Goal: Task Accomplishment & Management: Manage account settings

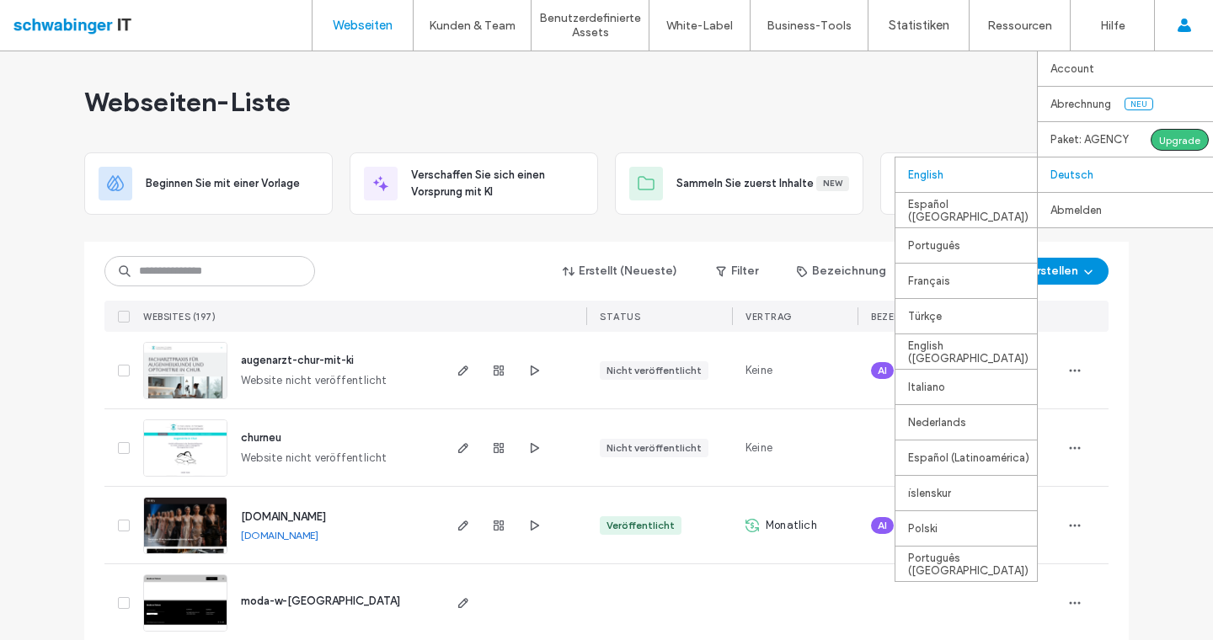
click at [968, 184] on div "English" at bounding box center [965, 174] width 141 height 35
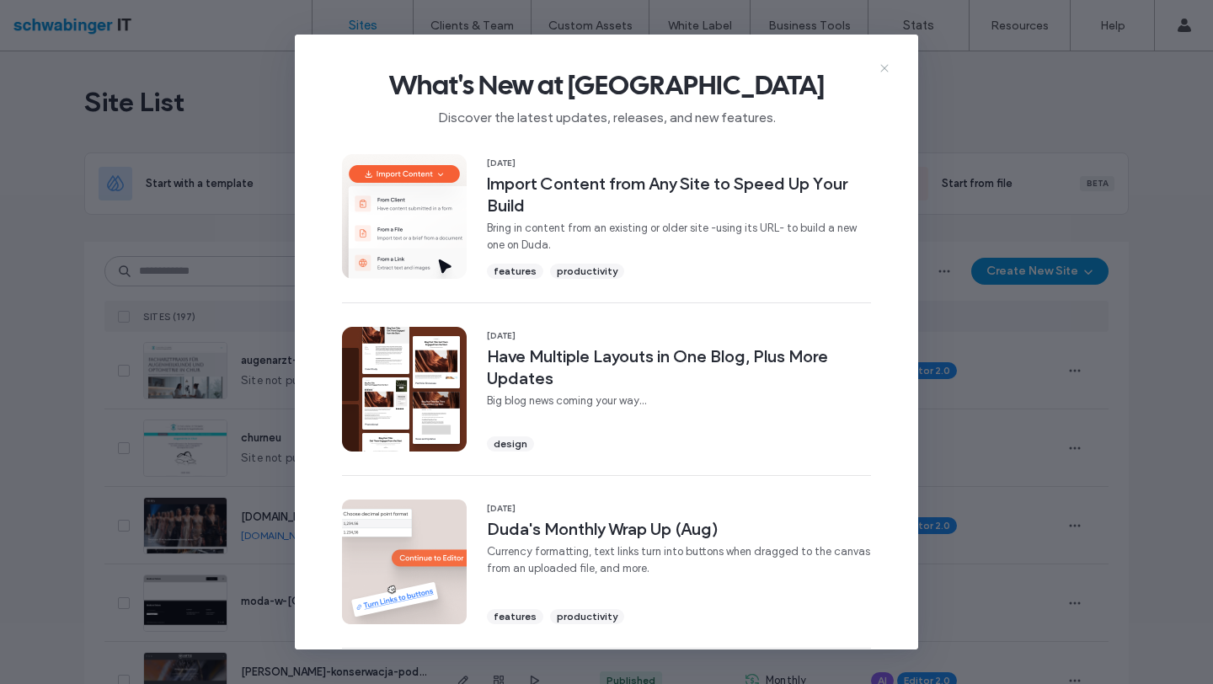
click at [885, 70] on icon at bounding box center [884, 67] width 13 height 13
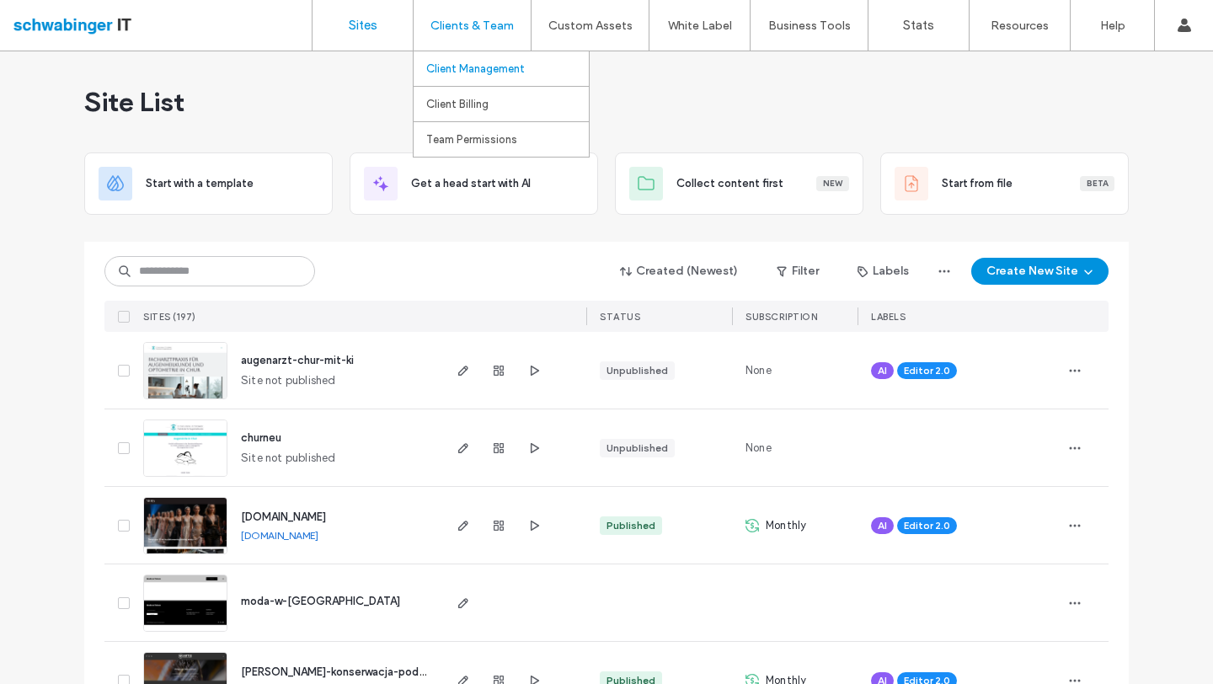
click at [474, 61] on link "Client Management" at bounding box center [507, 68] width 163 height 35
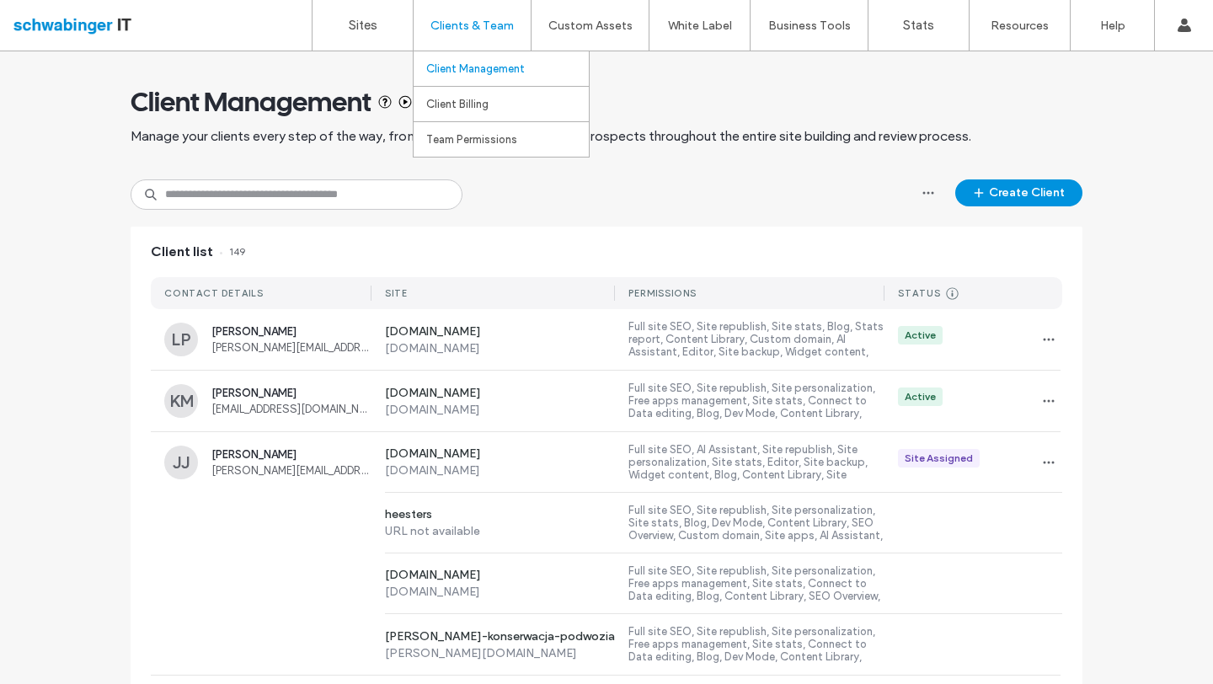
click at [457, 73] on label "Client Management" at bounding box center [475, 68] width 99 height 13
click at [268, 194] on input at bounding box center [297, 194] width 332 height 30
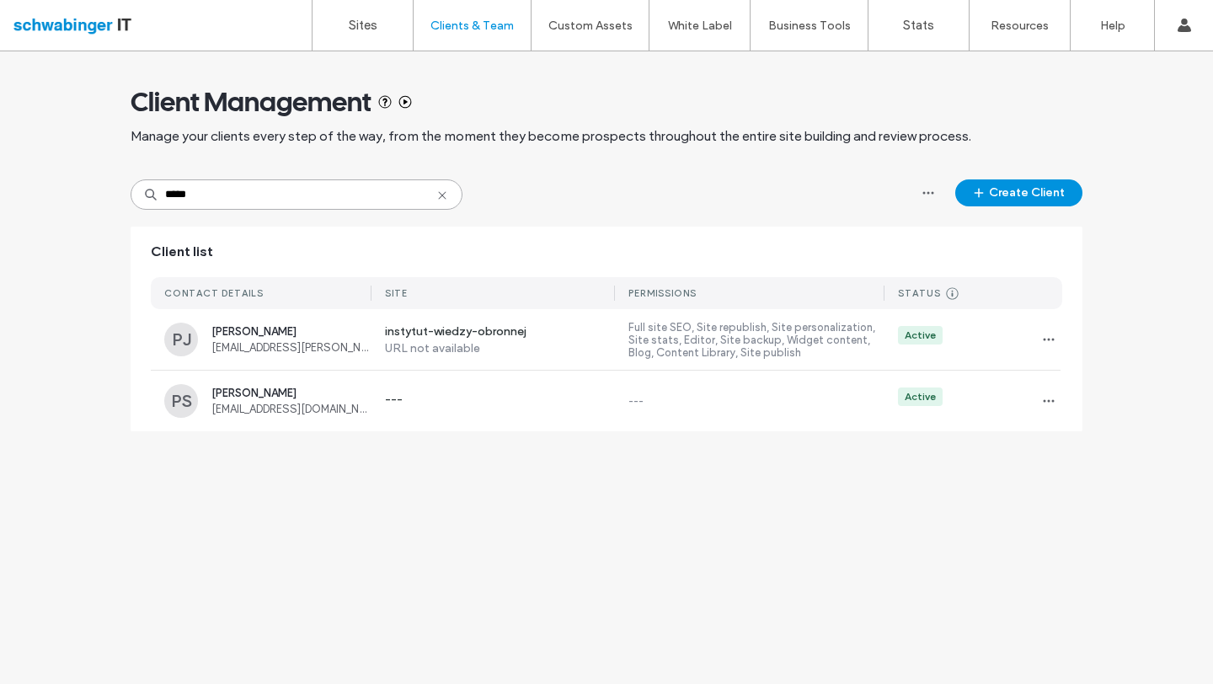
type input "****"
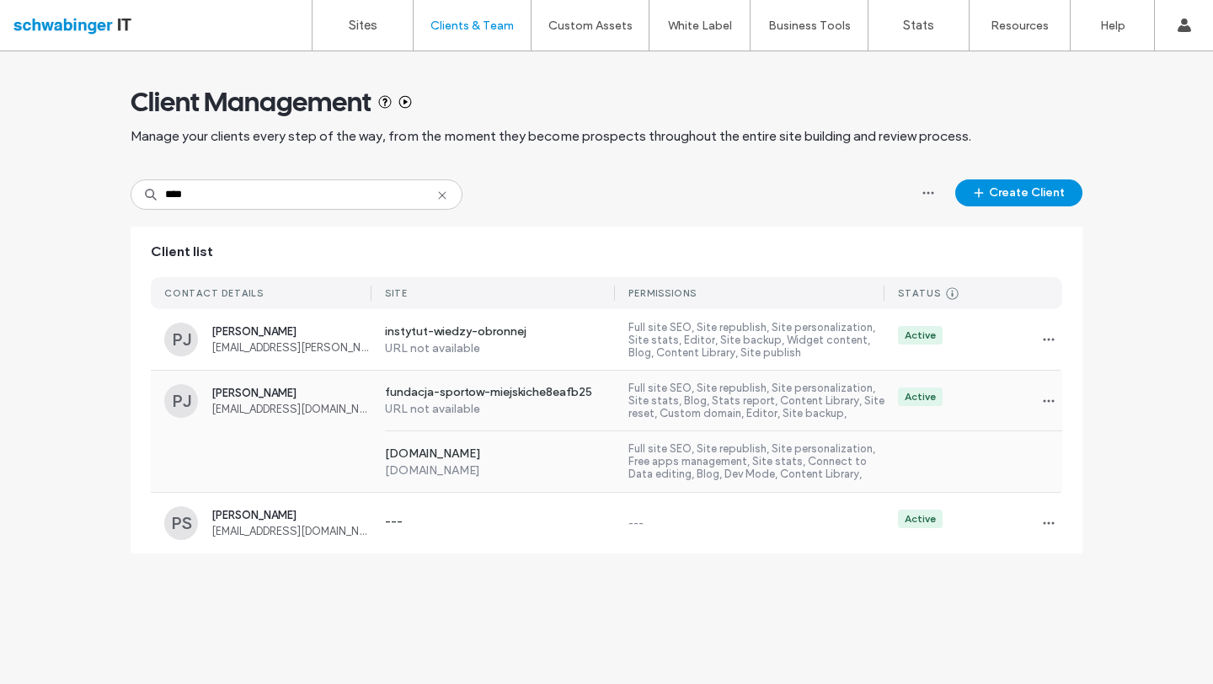
click at [342, 415] on div "PJ Paweł Jaworski jaworski1972@gmail.com" at bounding box center [267, 401] width 207 height 34
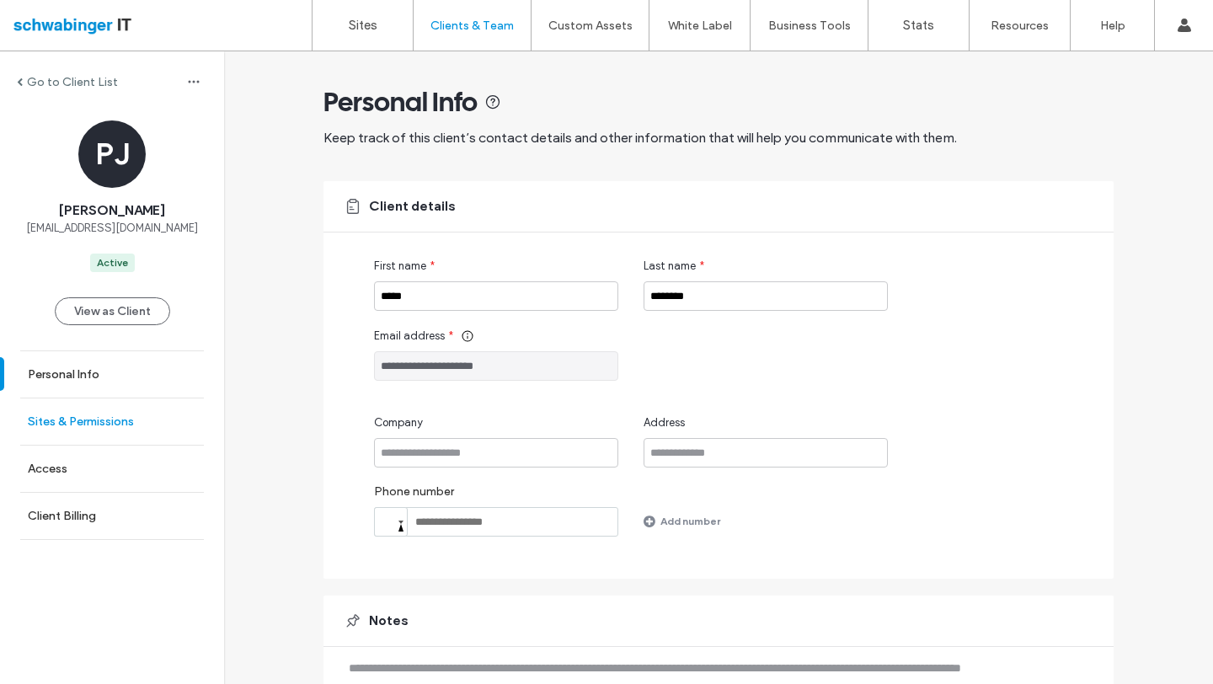
click at [109, 408] on link "Sites & Permissions" at bounding box center [112, 421] width 224 height 46
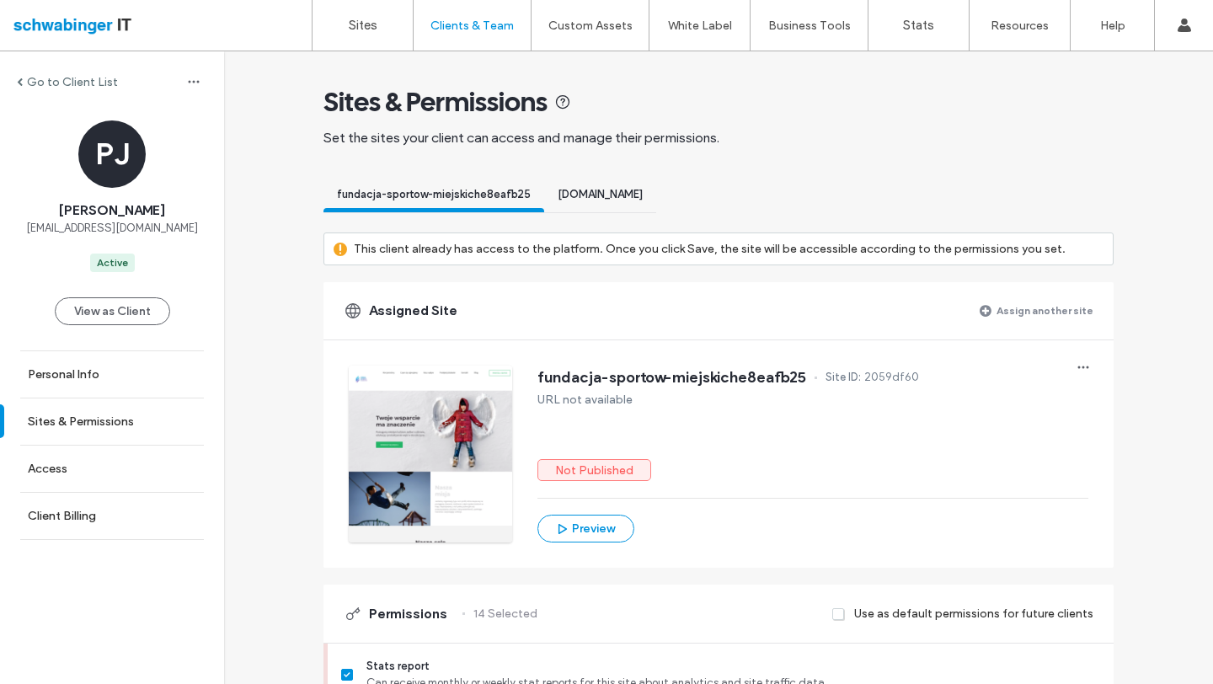
click at [978, 309] on div "Assigned Site Assign another site" at bounding box center [718, 310] width 790 height 57
click at [1013, 305] on label "Assign another site" at bounding box center [1044, 310] width 97 height 29
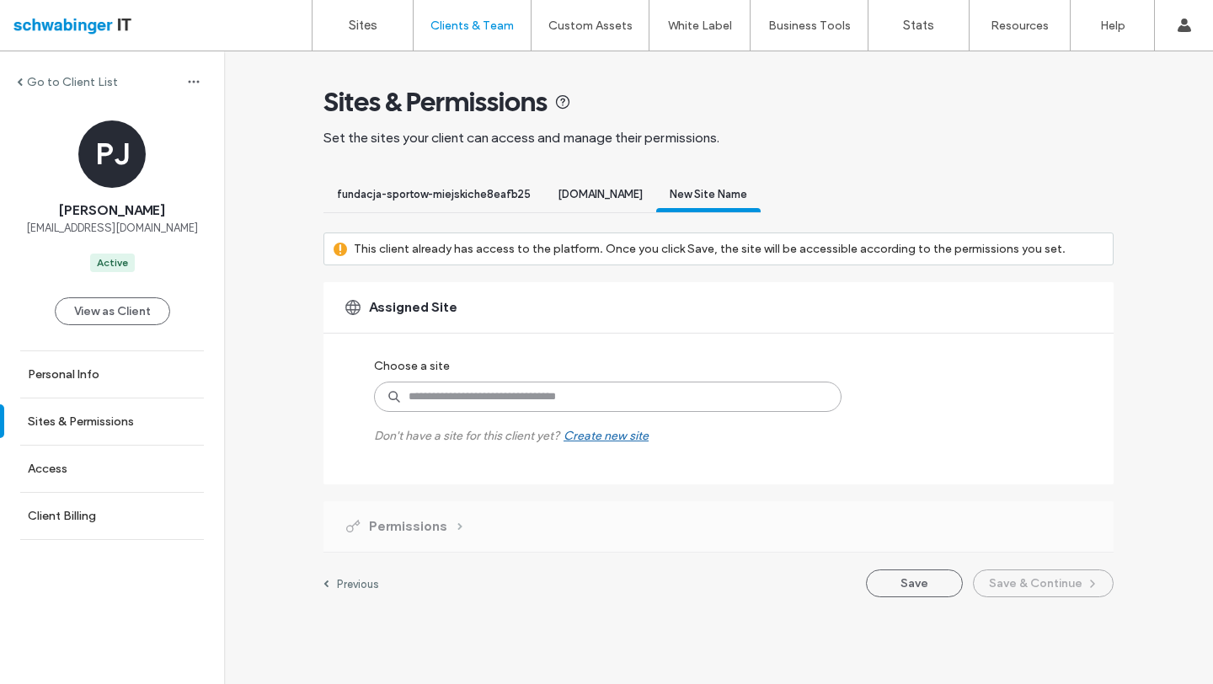
click at [643, 396] on input at bounding box center [607, 397] width 467 height 30
type input "*"
type input "*****"
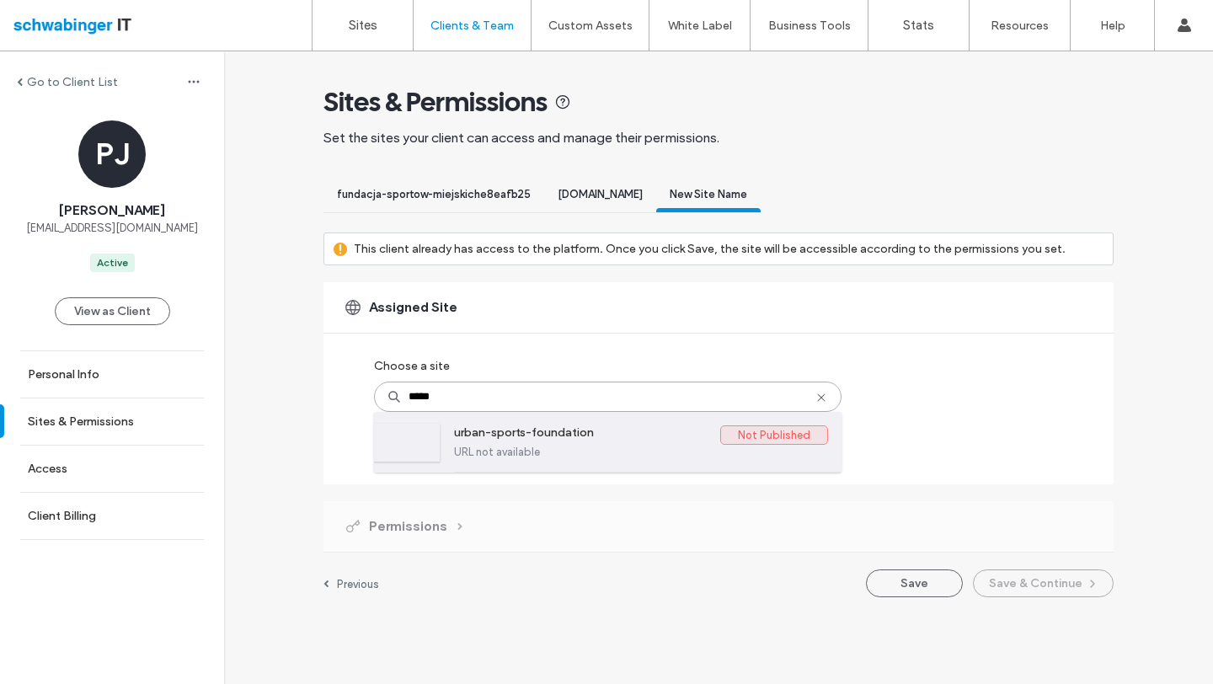
click at [606, 443] on label "urban-sports-foundation" at bounding box center [587, 435] width 266 height 20
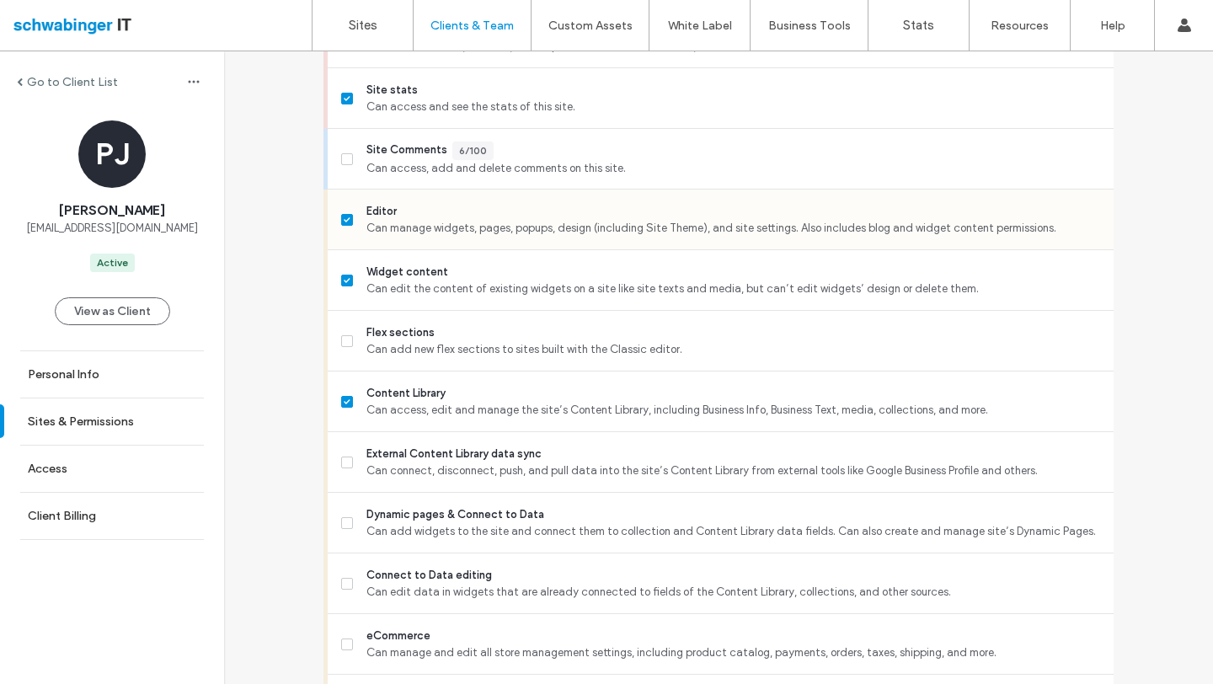
scroll to position [693, 0]
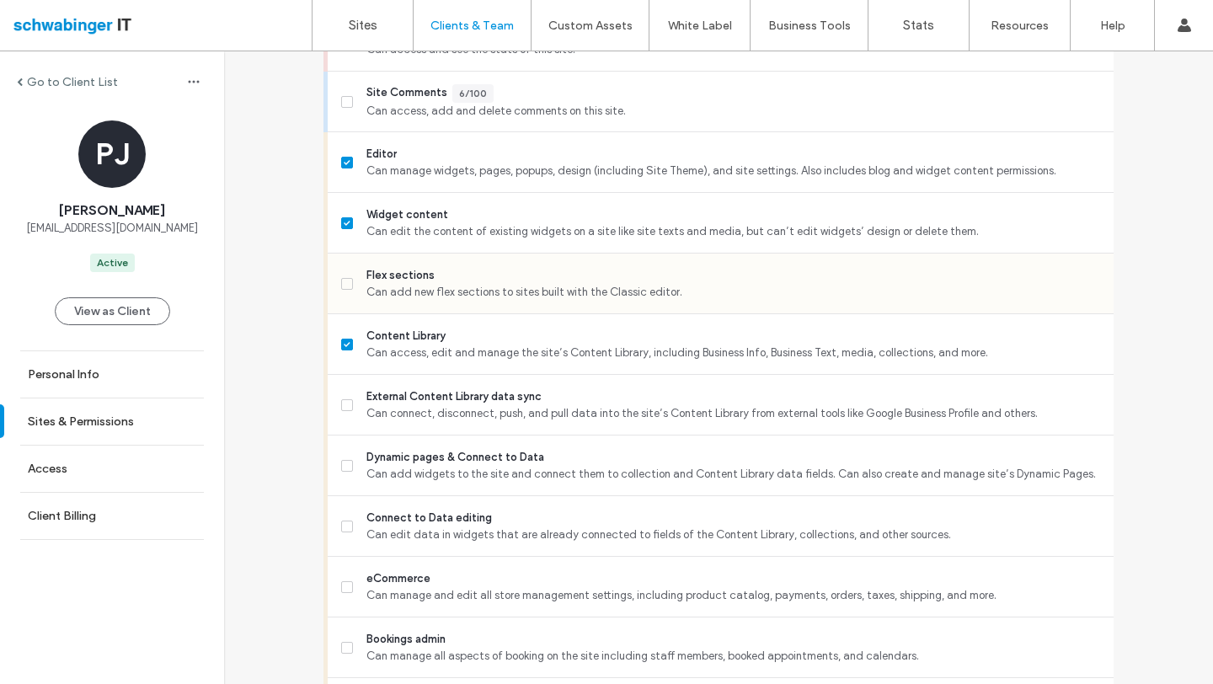
click at [368, 275] on span "Flex sections" at bounding box center [733, 275] width 734 height 17
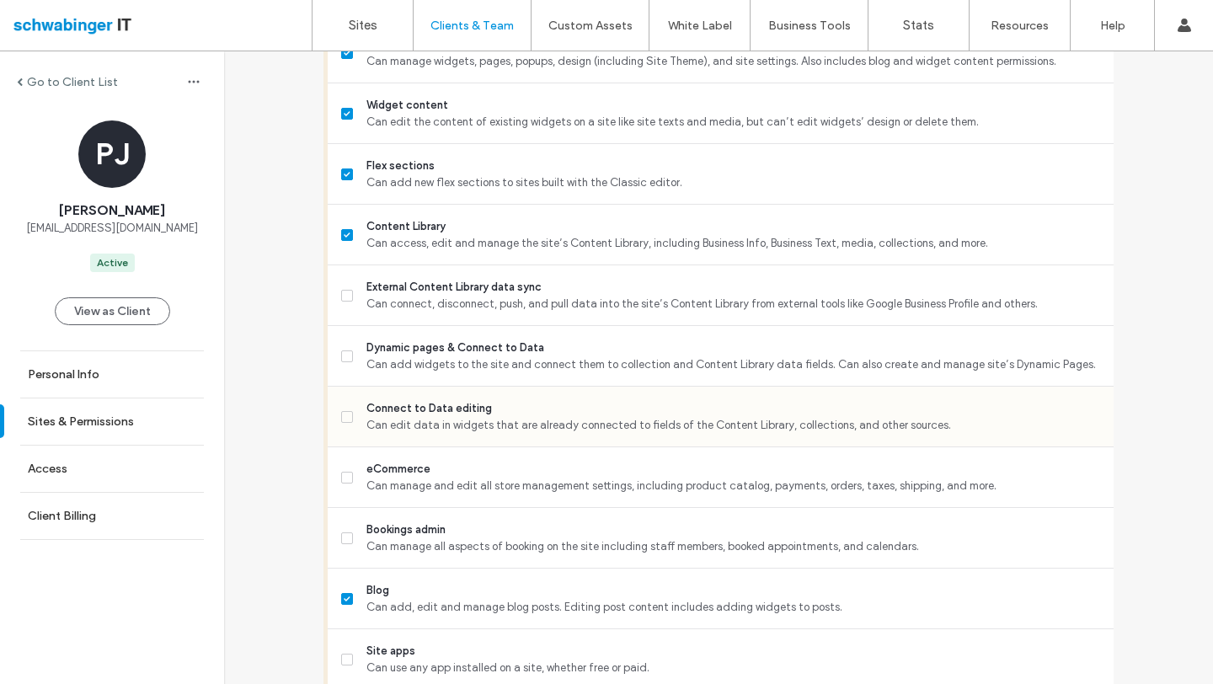
scroll to position [836, 0]
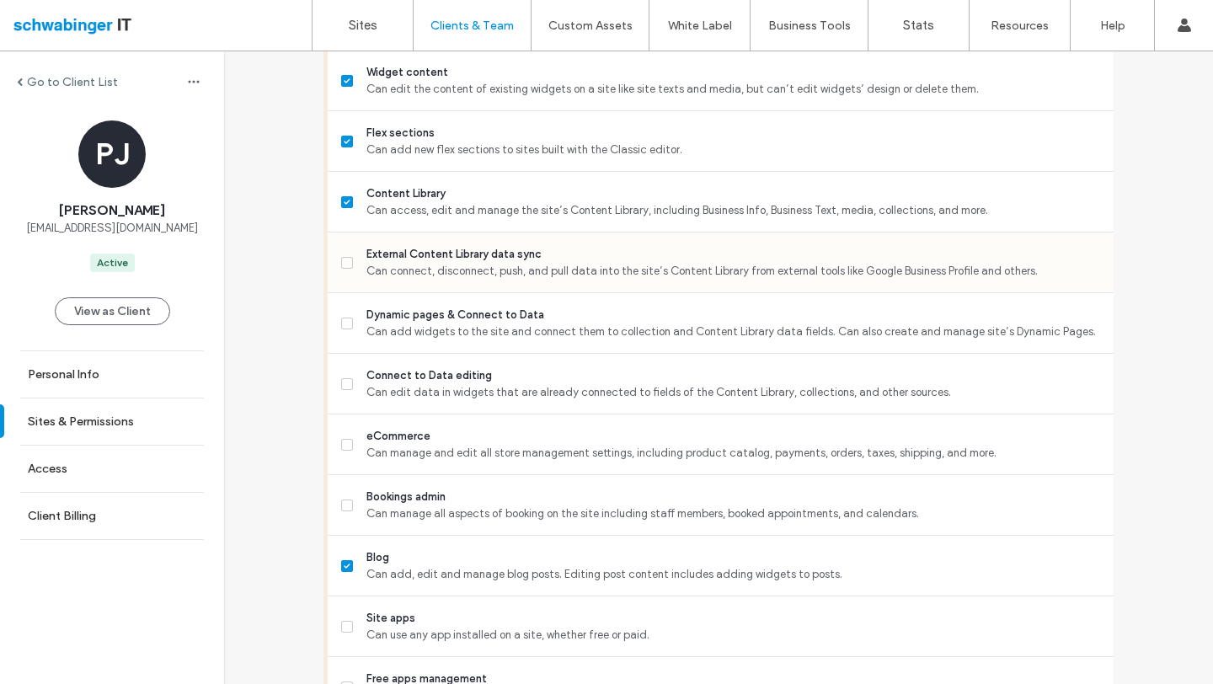
click at [441, 292] on hr at bounding box center [721, 292] width 786 height 1
click at [423, 270] on span "Can connect, disconnect, push, and pull data into the site’s Content Library fr…" at bounding box center [733, 271] width 734 height 17
click at [431, 304] on div "Dynamic pages & Connect to Data Can add widgets to the site and connect them to…" at bounding box center [727, 323] width 772 height 60
click at [434, 319] on span "Dynamic pages & Connect to Data" at bounding box center [733, 315] width 734 height 17
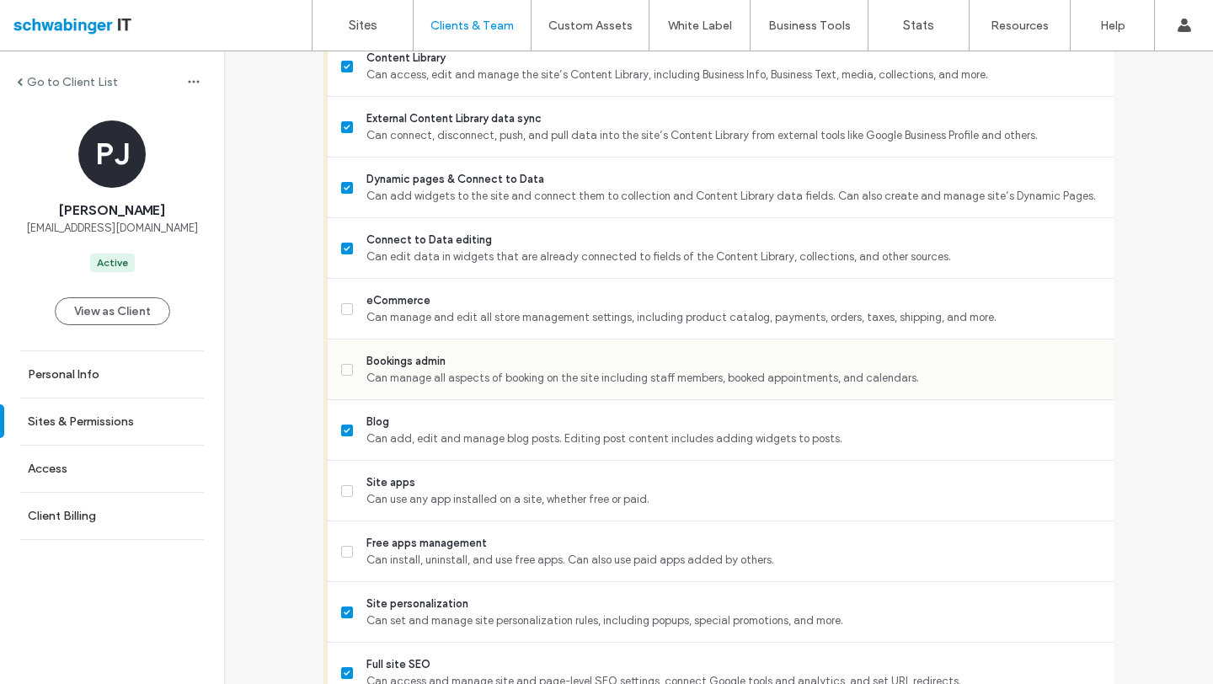
scroll to position [973, 0]
click at [435, 480] on span "Site apps" at bounding box center [733, 481] width 734 height 17
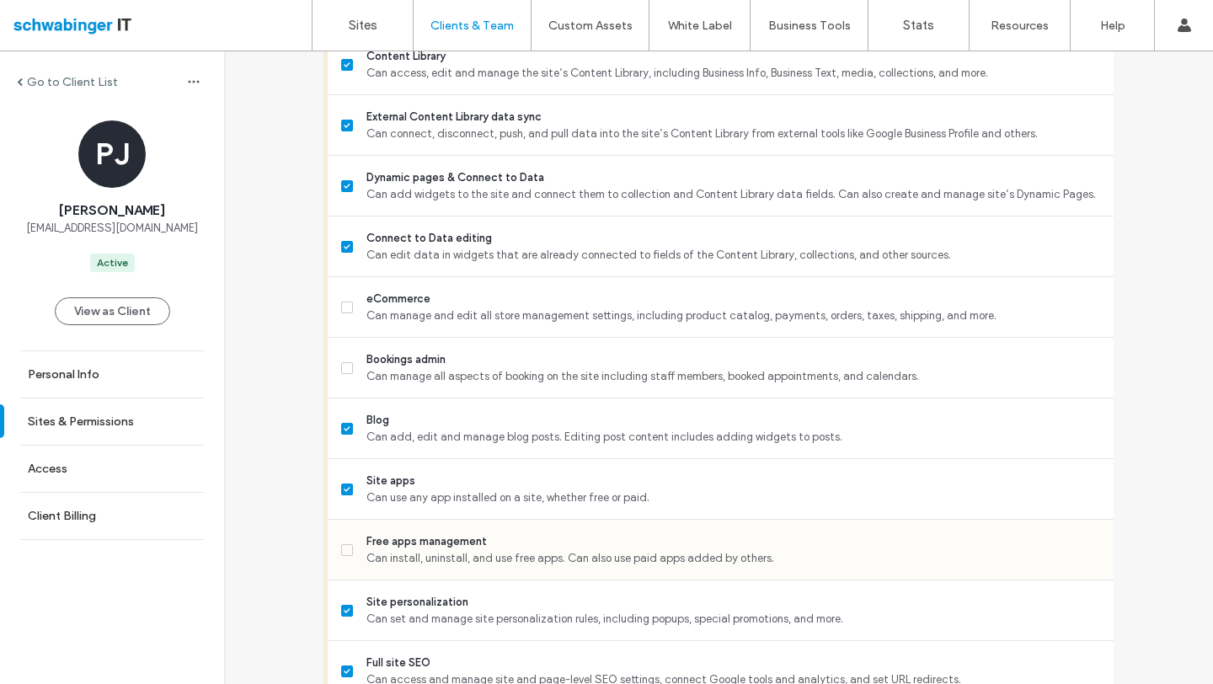
click at [427, 553] on span "Can install, uninstall, and use free apps. Can also use paid apps added by othe…" at bounding box center [733, 558] width 734 height 17
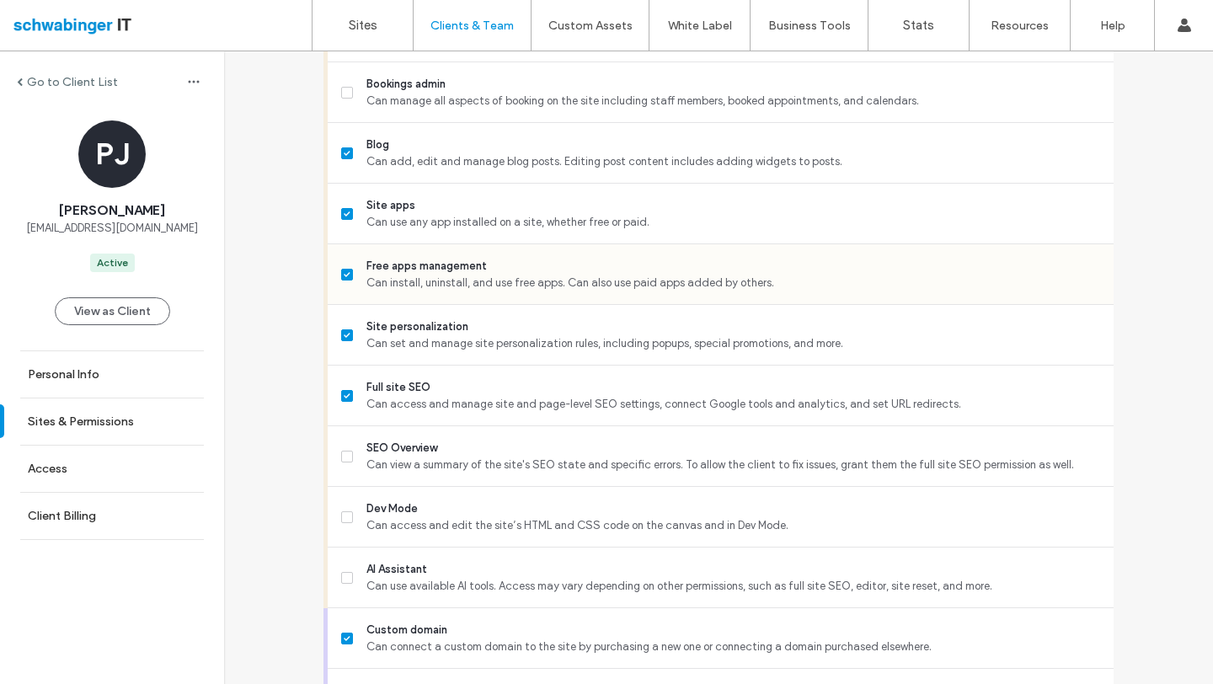
scroll to position [1391, 0]
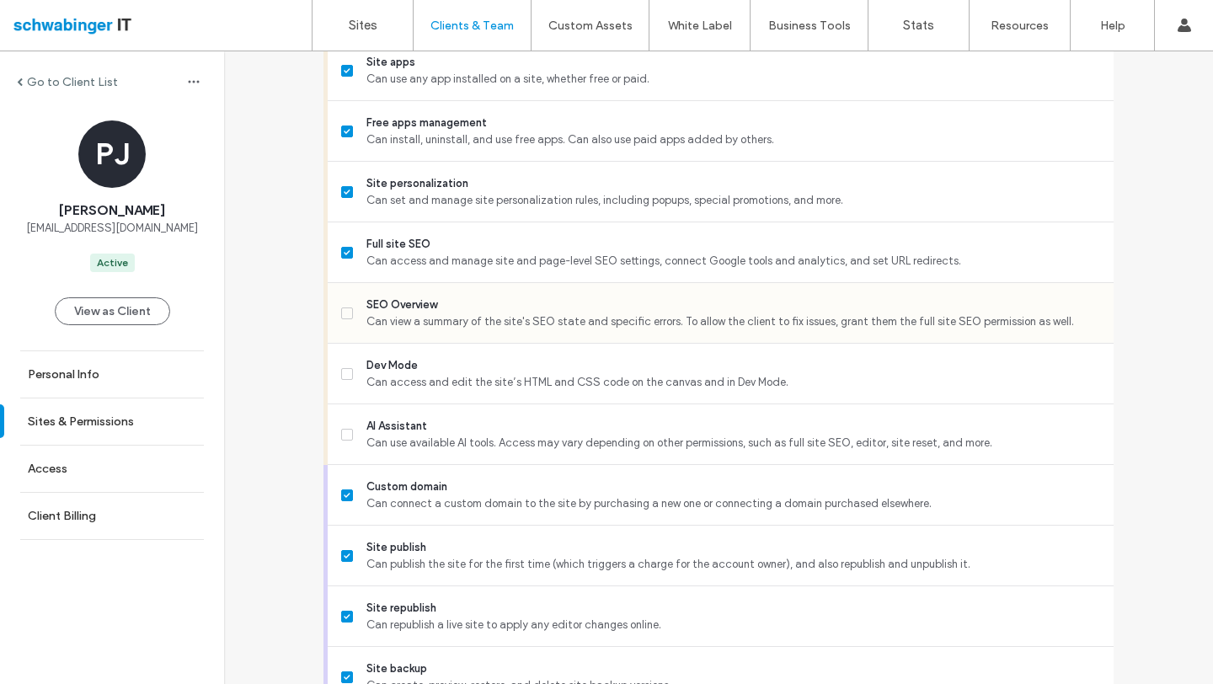
click at [419, 303] on span "SEO Overview" at bounding box center [733, 304] width 734 height 17
click at [424, 374] on span "Can access and edit the site’s HTML and CSS code on the canvas and in Dev Mode." at bounding box center [733, 382] width 734 height 17
click at [424, 383] on span "Can access and edit the site’s HTML and CSS code on the canvas and in Dev Mode." at bounding box center [733, 382] width 734 height 17
click at [424, 425] on span "AI Assistant" at bounding box center [733, 426] width 734 height 17
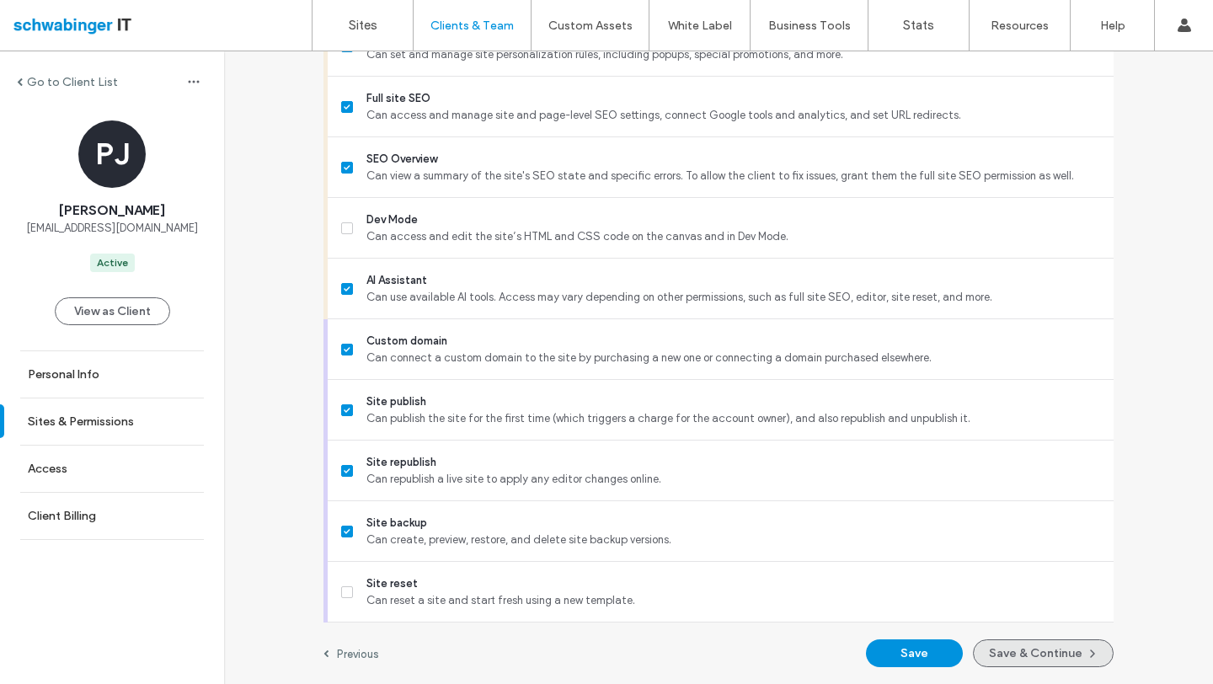
click at [1039, 654] on button "Save & Continue" at bounding box center [1043, 653] width 141 height 28
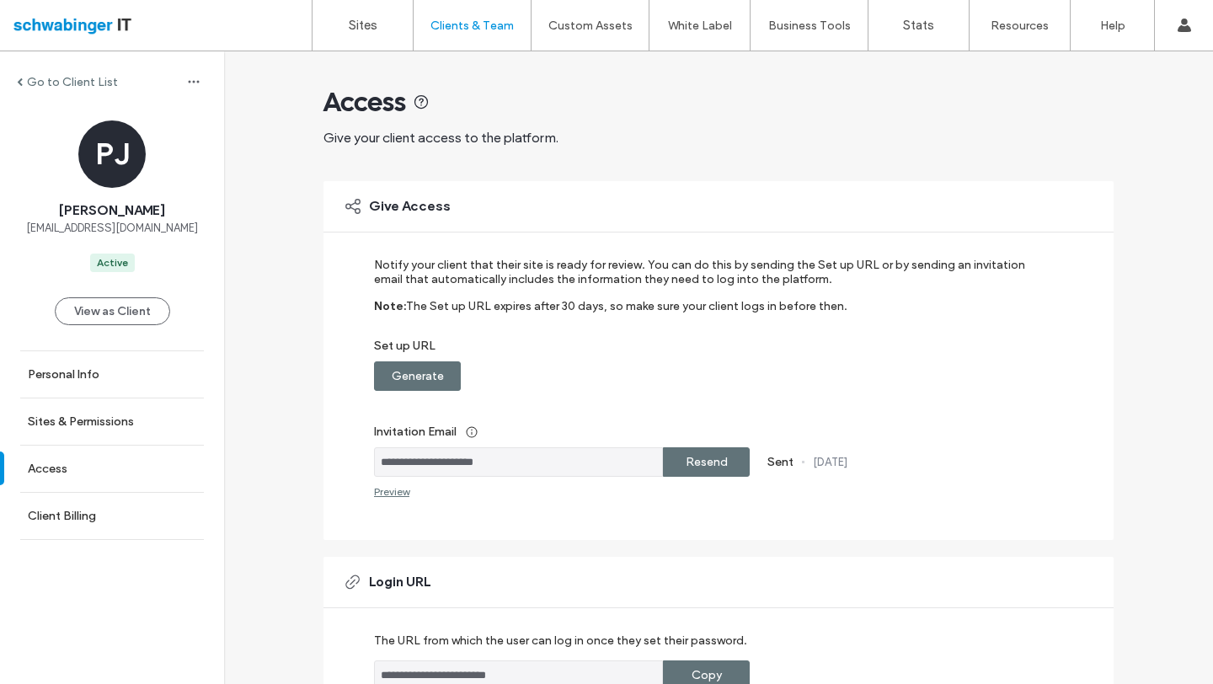
click at [107, 79] on label "Go to Client List" at bounding box center [72, 82] width 91 height 14
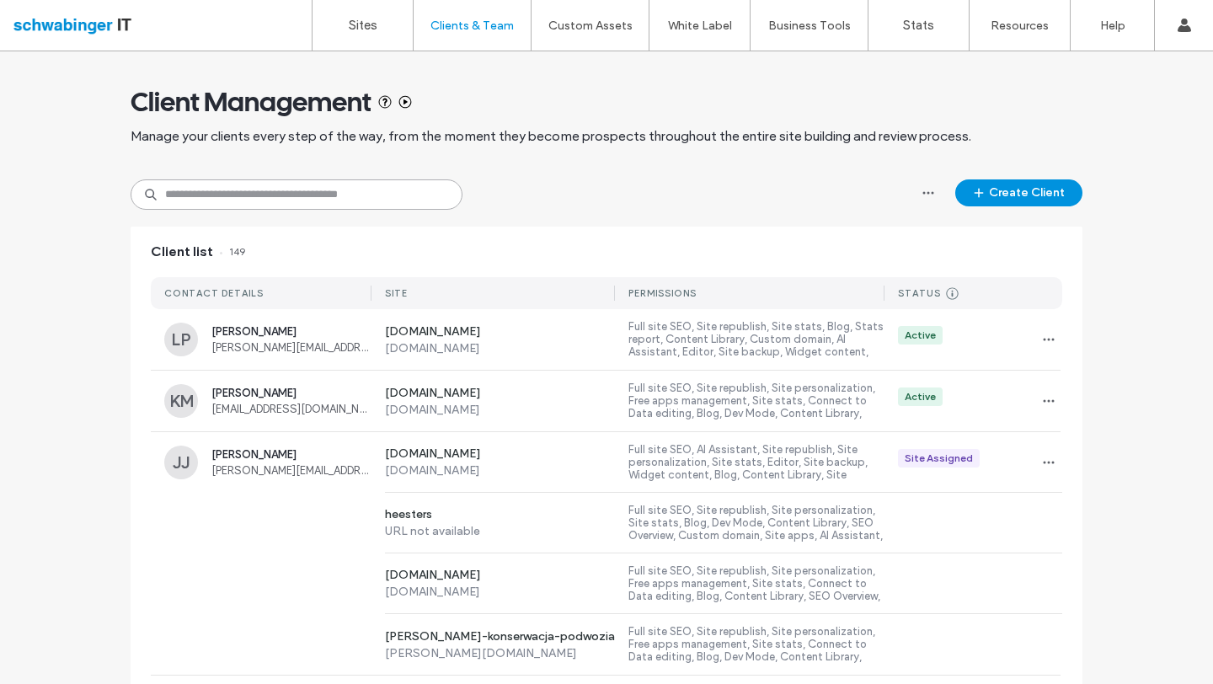
click at [266, 188] on input at bounding box center [297, 194] width 332 height 30
type input "***"
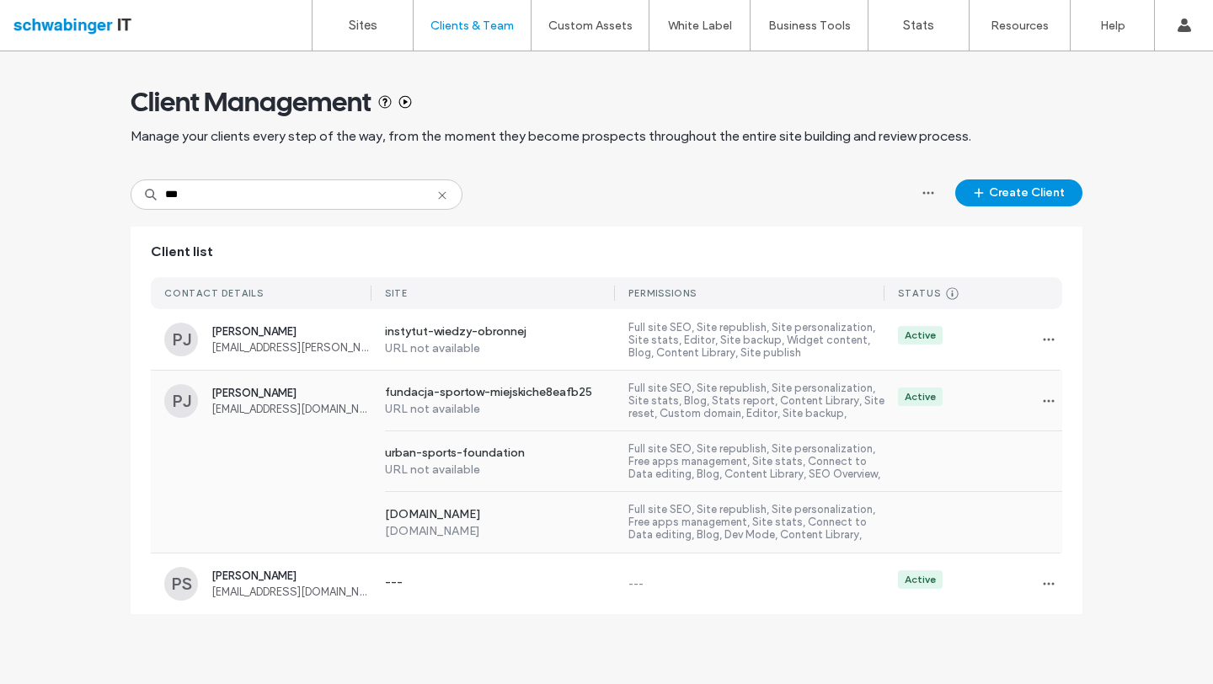
click at [651, 407] on label "Full site SEO, Site republish, Site personalization, Site stats, Blog, Stats re…" at bounding box center [756, 401] width 256 height 39
